Goal: Check status: Check status

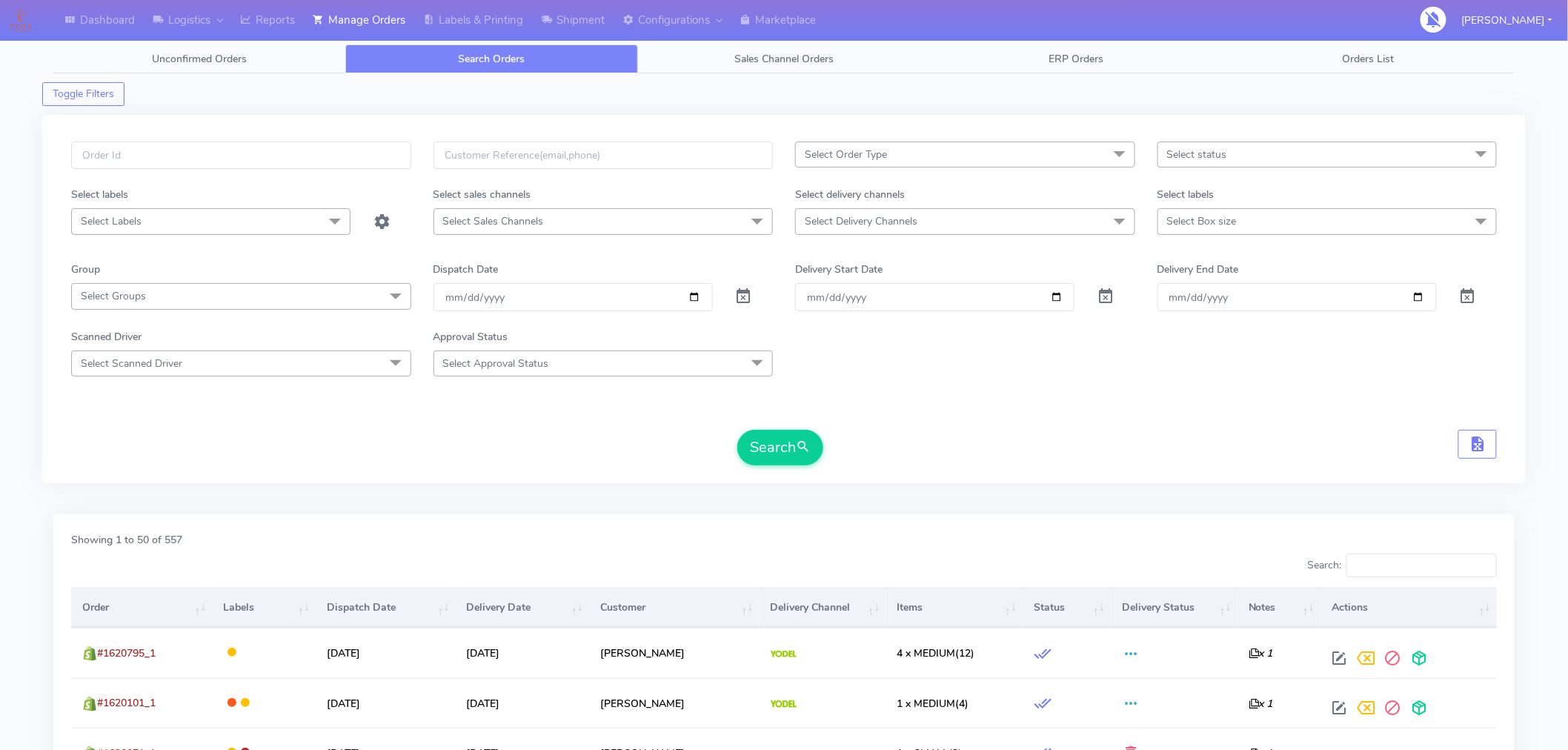
click at [1239, 167] on span "Select status" at bounding box center [1327, 154] width 340 height 26
click at [1124, 396] on form "Select Order Type Select All MEALS ATAVI One Off Pasta Club Gift Kit Event Unkn…" at bounding box center [784, 304] width 1425 height 324
click at [1217, 156] on span "Select status" at bounding box center [1196, 154] width 60 height 14
click at [1173, 381] on div "Cancelled" at bounding box center [1328, 376] width 324 height 15
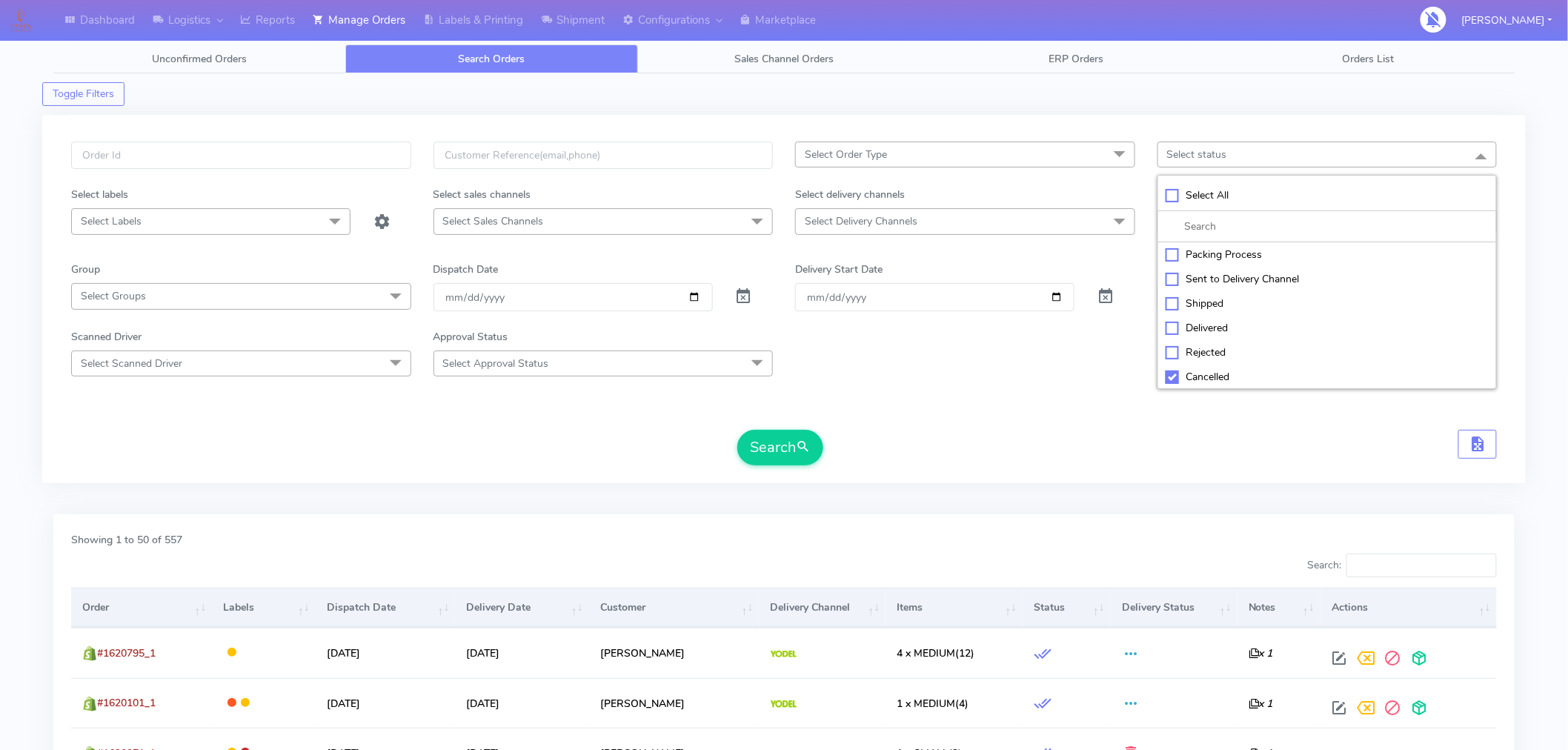
checkbox input "true"
click at [1009, 420] on form "Select Order Type Select All MEALS ATAVI One Off Pasta Club Gift Kit Event Unkn…" at bounding box center [784, 304] width 1425 height 324
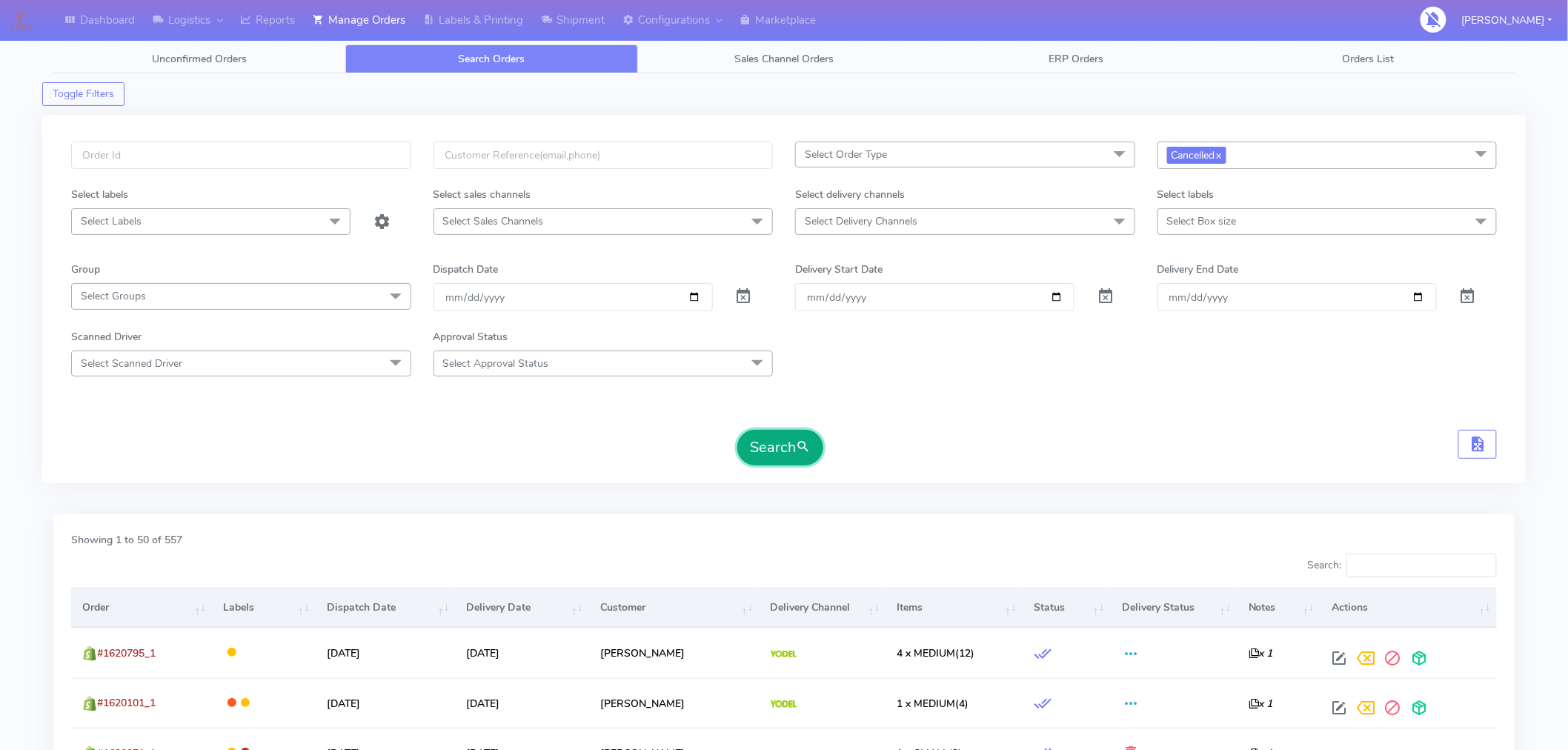
click at [804, 448] on span "submit" at bounding box center [803, 446] width 14 height 20
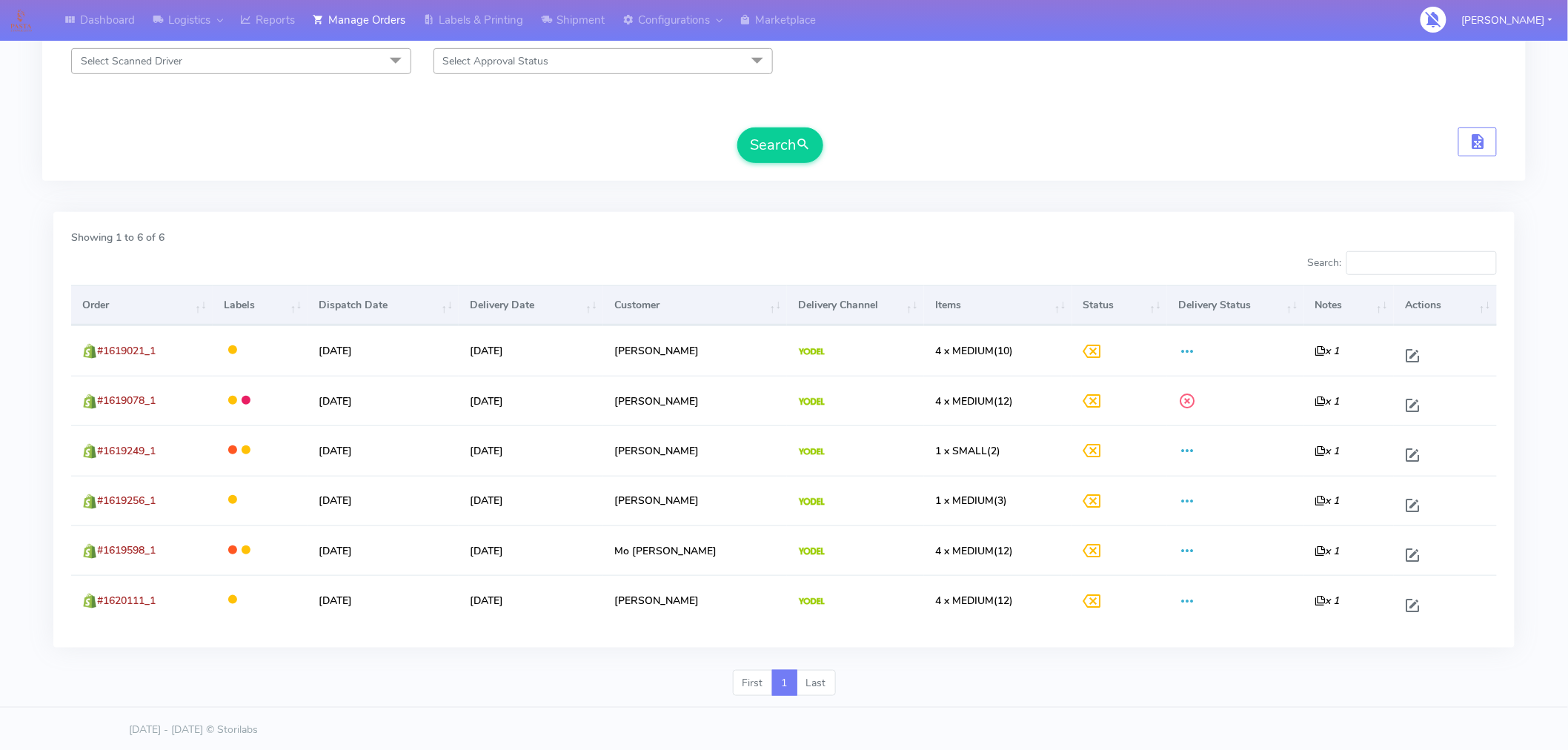
scroll to position [304, 0]
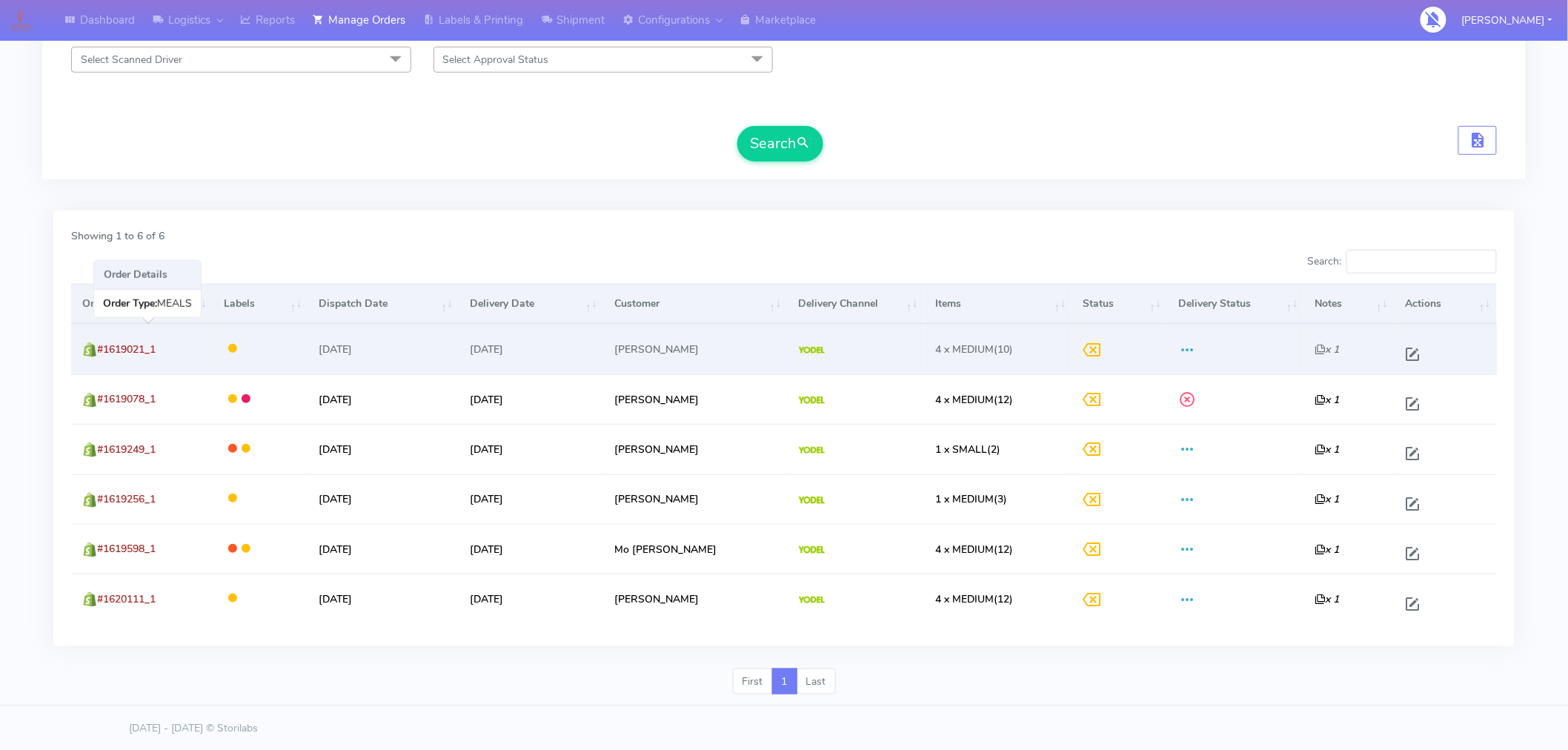
click at [162, 349] on td "#1619021_1" at bounding box center [142, 349] width 142 height 50
drag, startPoint x: 162, startPoint y: 349, endPoint x: 123, endPoint y: 349, distance: 39.0
click at [123, 349] on td "#1619021_1" at bounding box center [142, 349] width 142 height 50
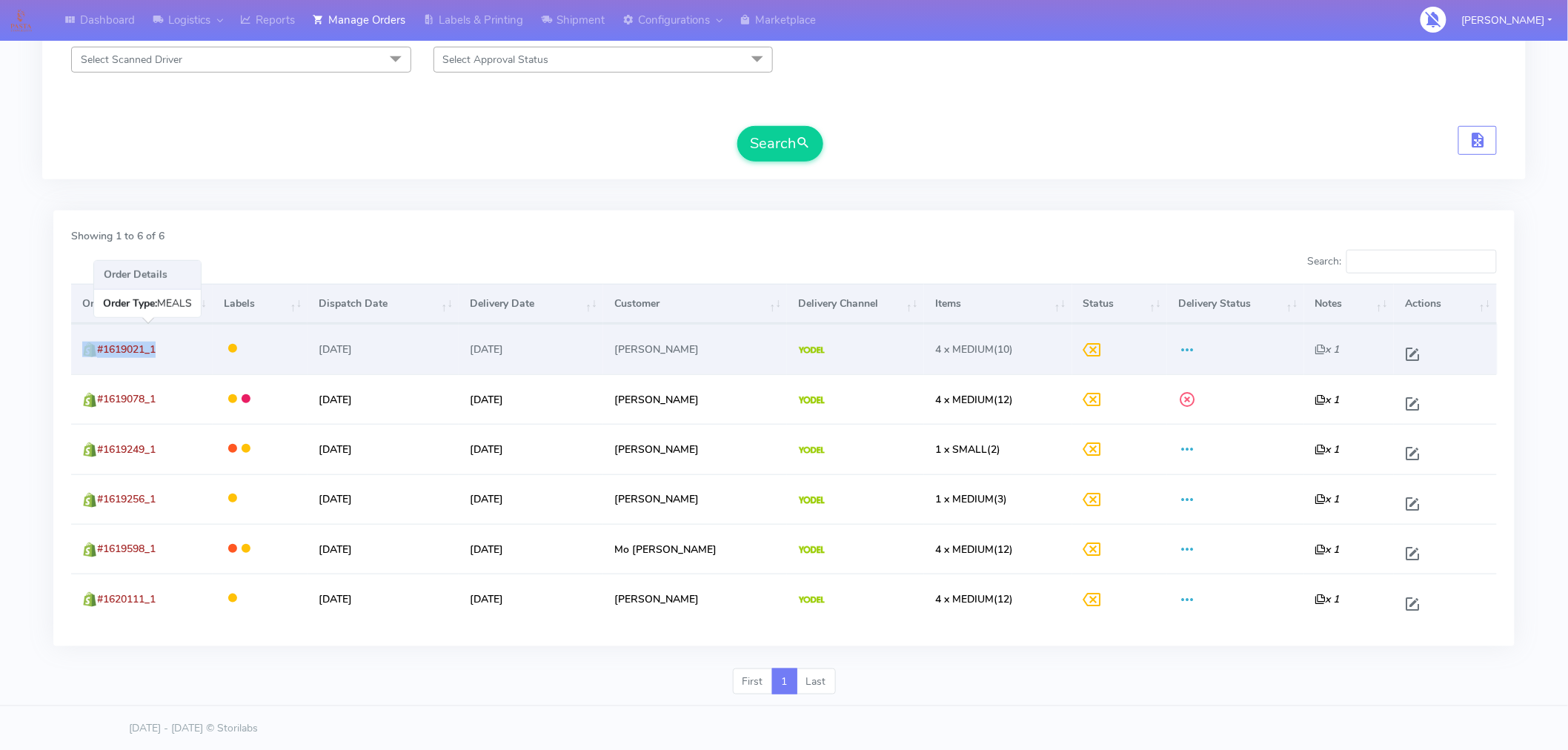
copy td "#1619021_1"
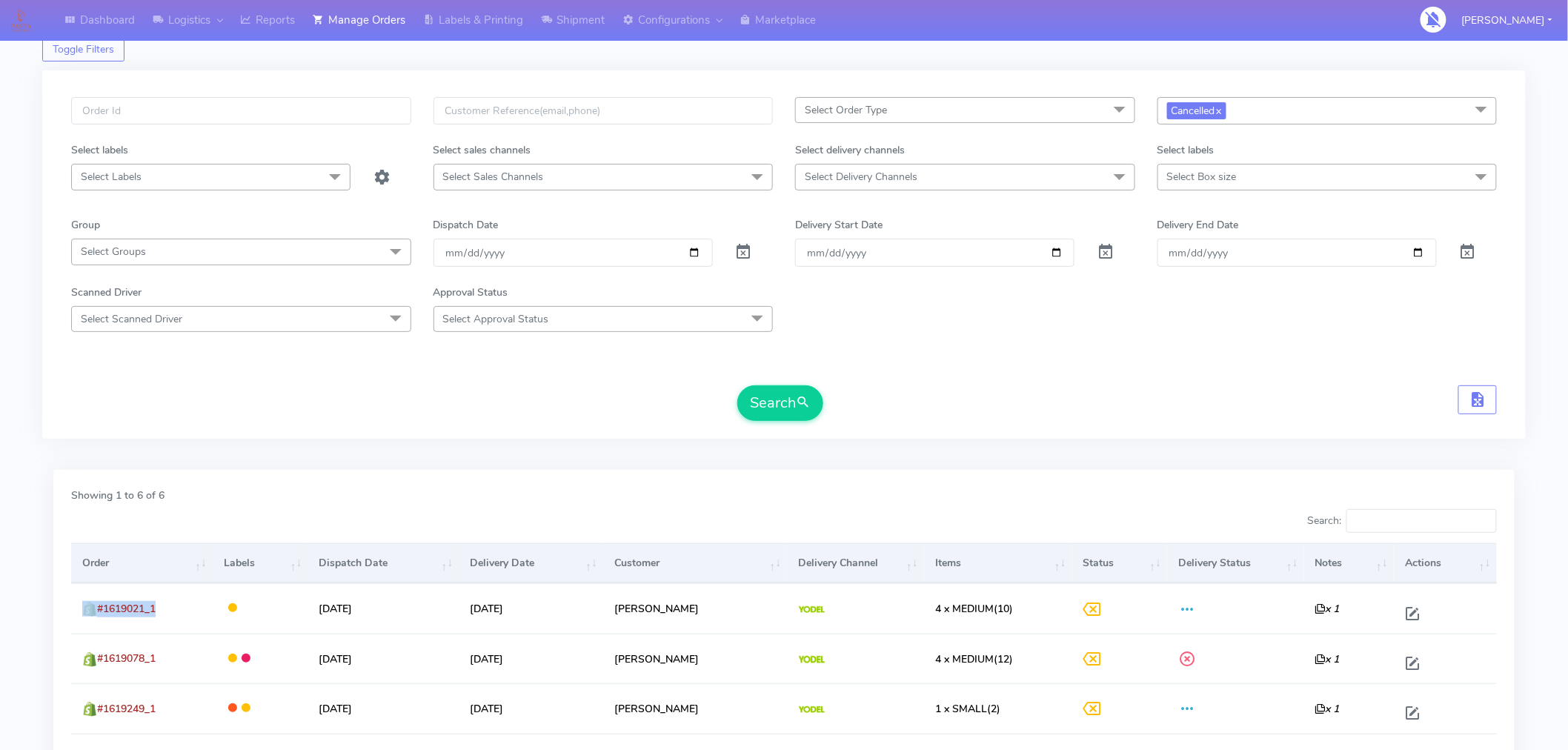
scroll to position [43, 0]
click at [793, 398] on button "Search" at bounding box center [781, 404] width 86 height 35
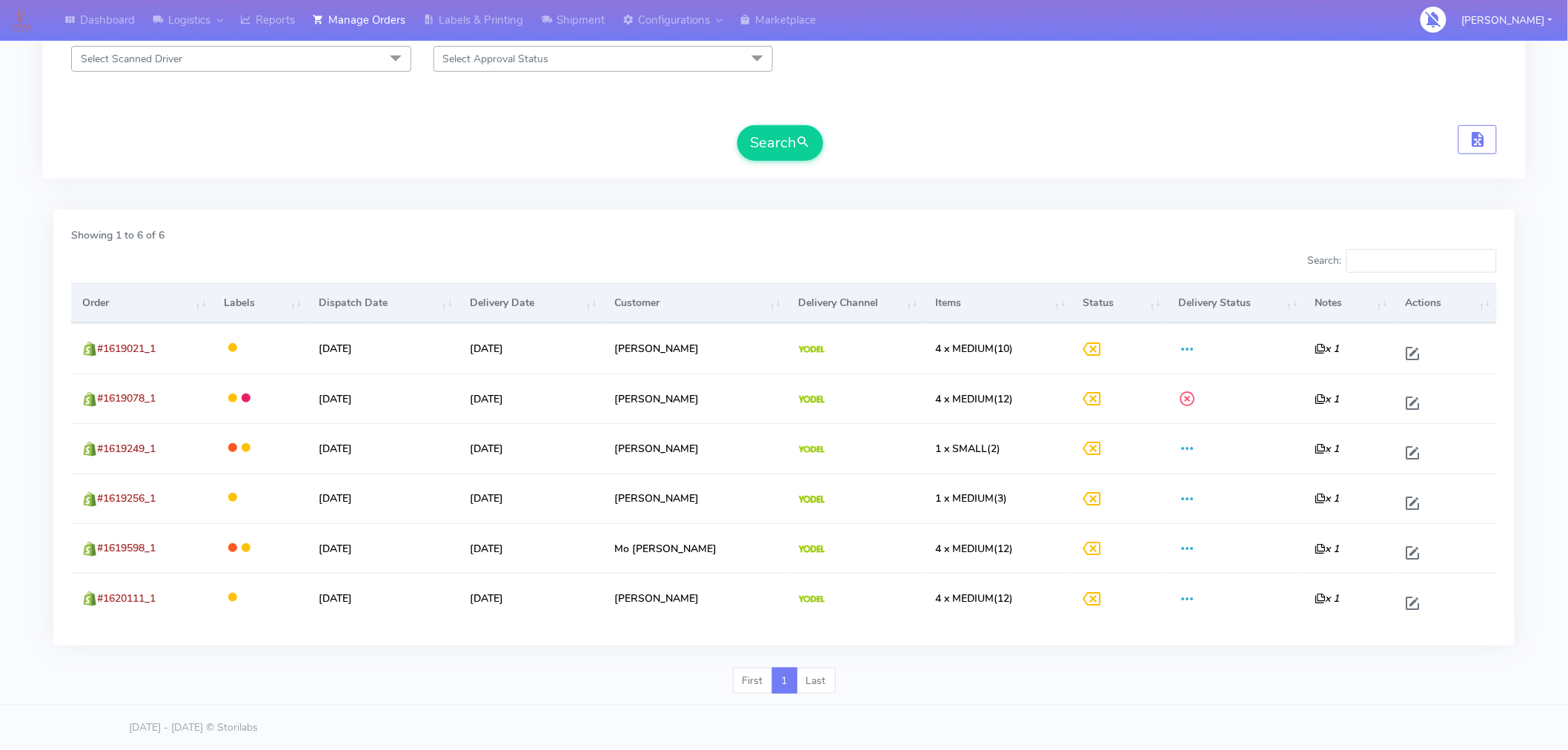
scroll to position [0, 0]
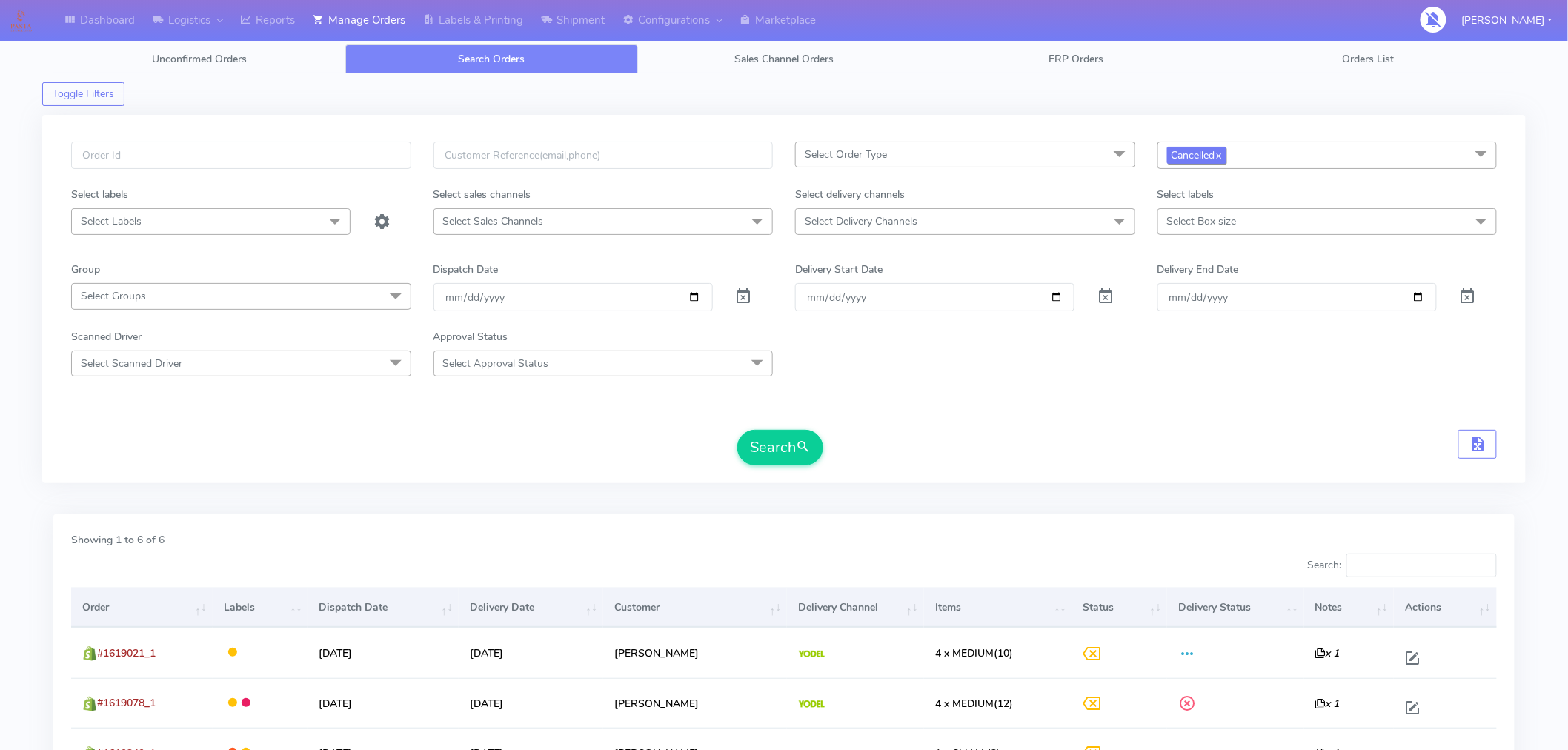
click at [1222, 153] on link "x" at bounding box center [1218, 154] width 7 height 15
click at [797, 443] on span "submit" at bounding box center [803, 446] width 14 height 20
click at [694, 294] on input "[DATE]" at bounding box center [574, 297] width 280 height 28
type input "[DATE]"
click at [766, 445] on button "Search" at bounding box center [781, 447] width 86 height 35
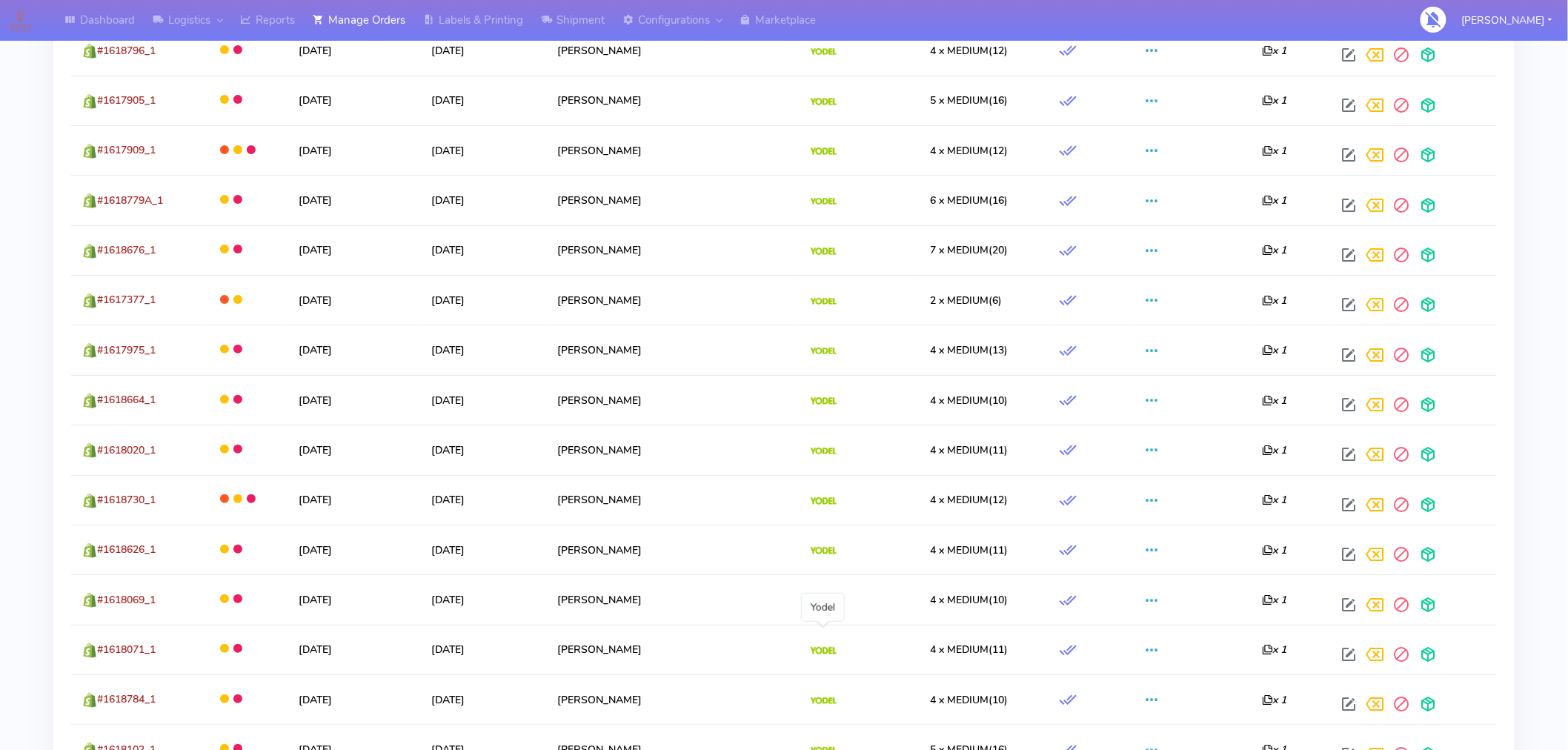
scroll to position [2506, 0]
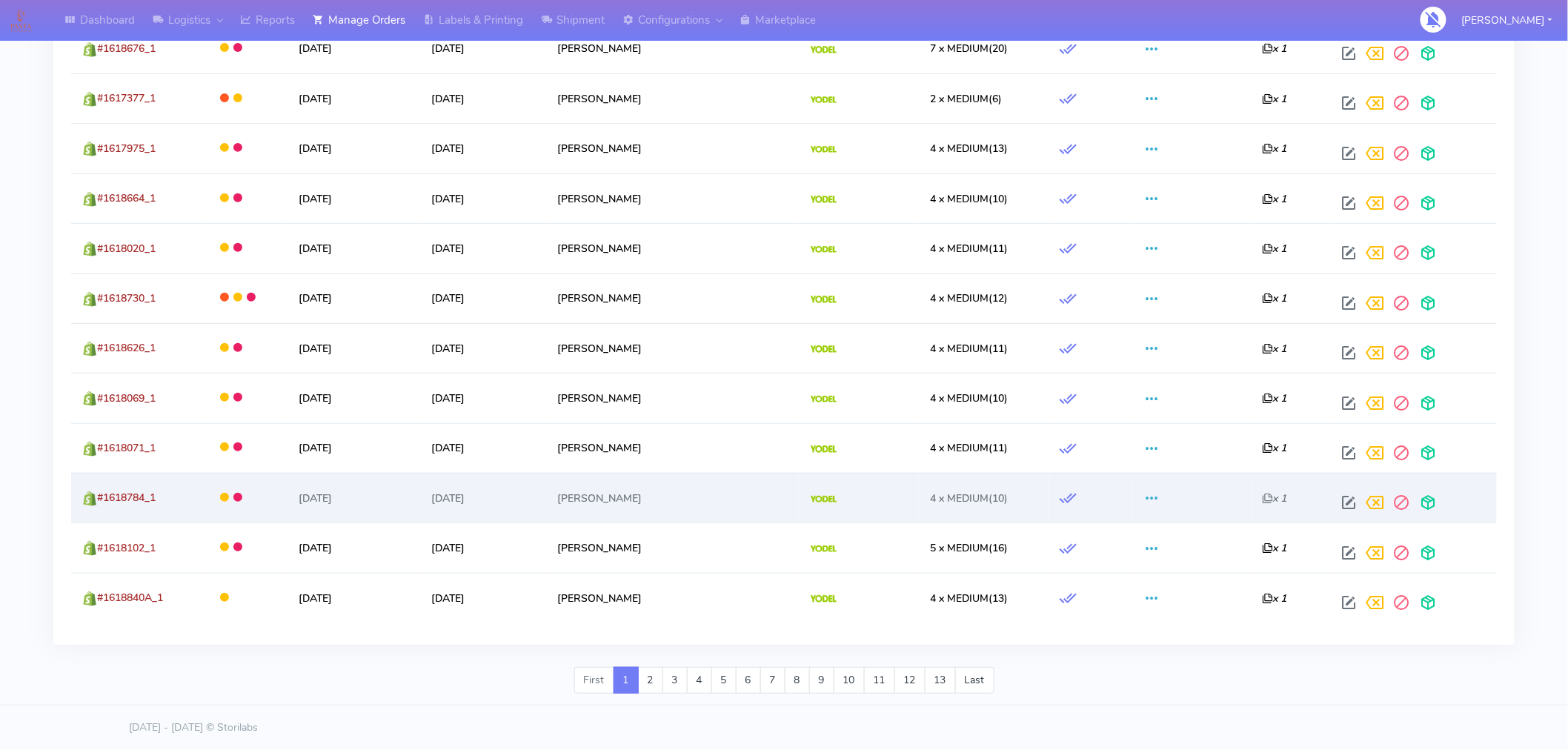
click at [417, 473] on td "[DATE]" at bounding box center [353, 498] width 132 height 50
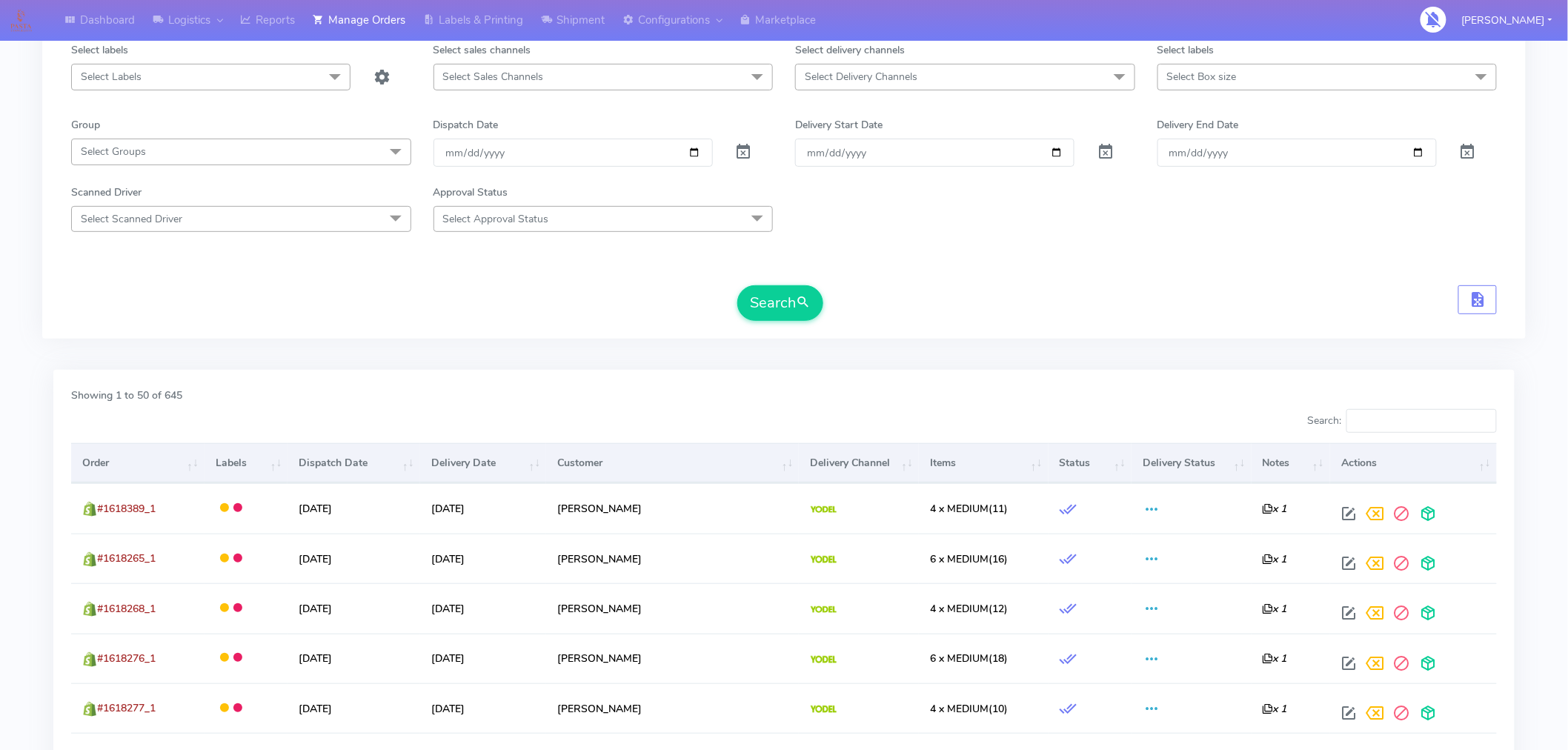
scroll to position [0, 0]
